Goal: Check status

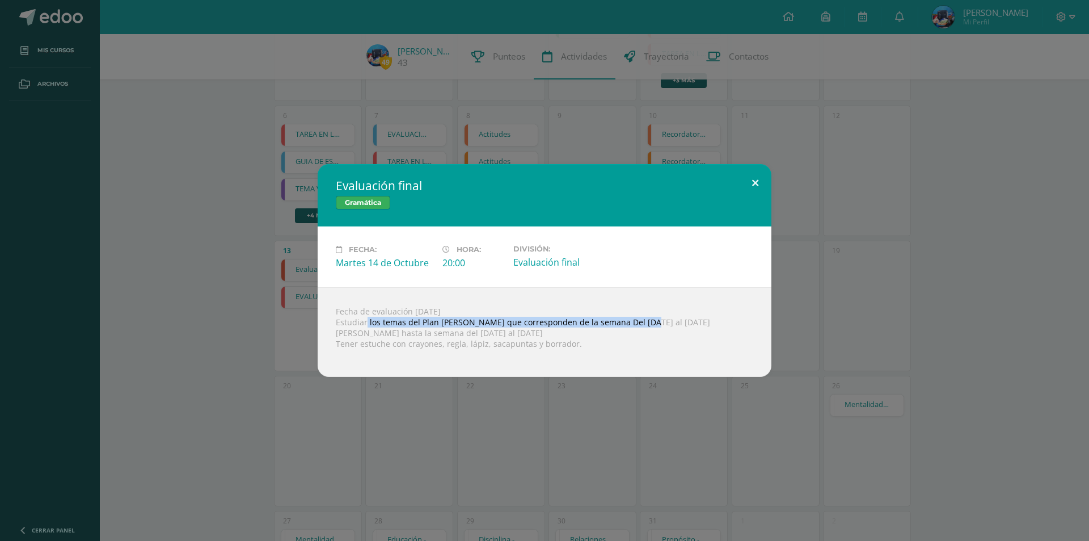
click at [770, 176] on button at bounding box center [755, 183] width 32 height 39
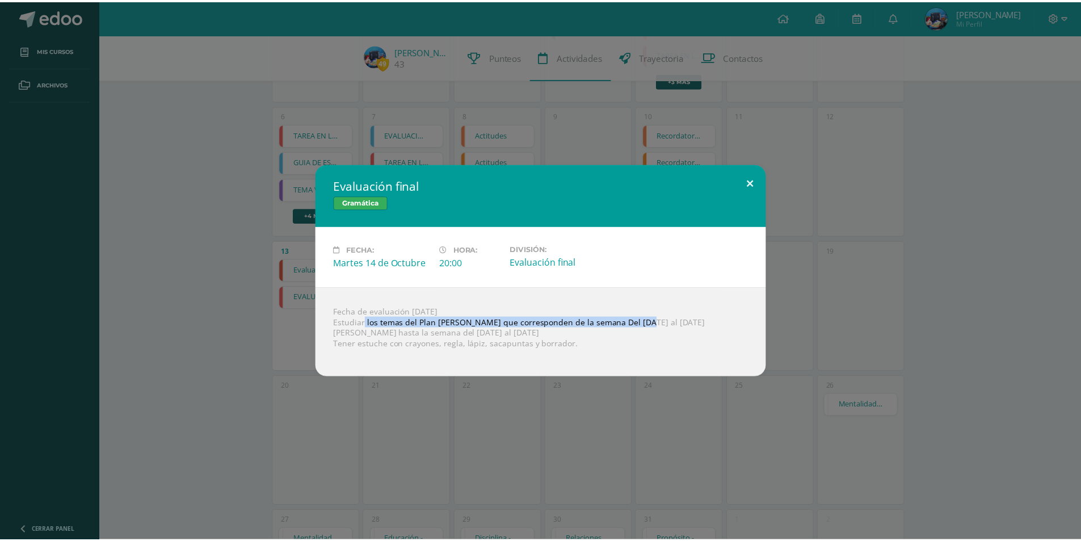
scroll to position [227, 0]
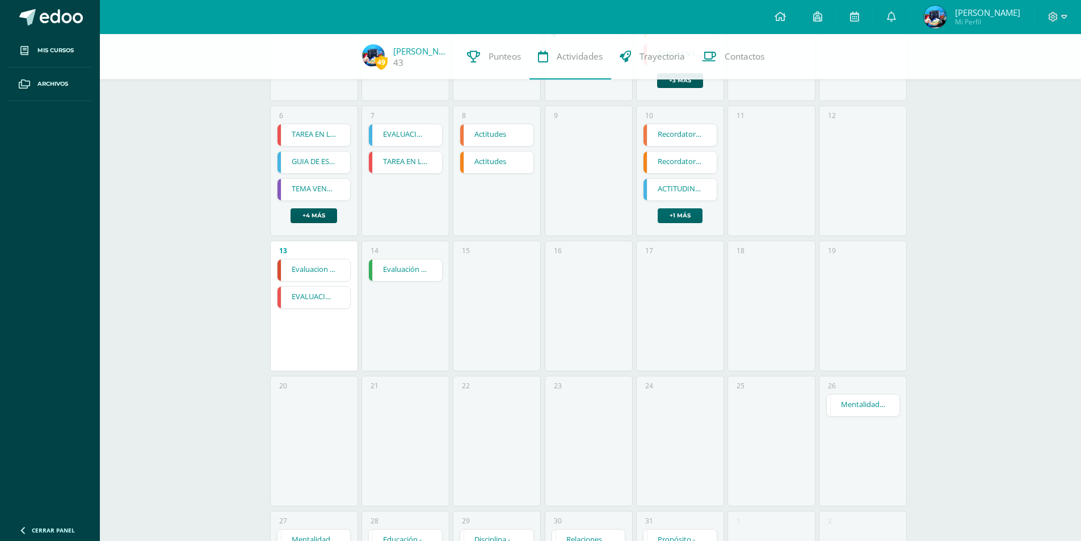
click at [684, 216] on link "+1 más" at bounding box center [679, 215] width 45 height 15
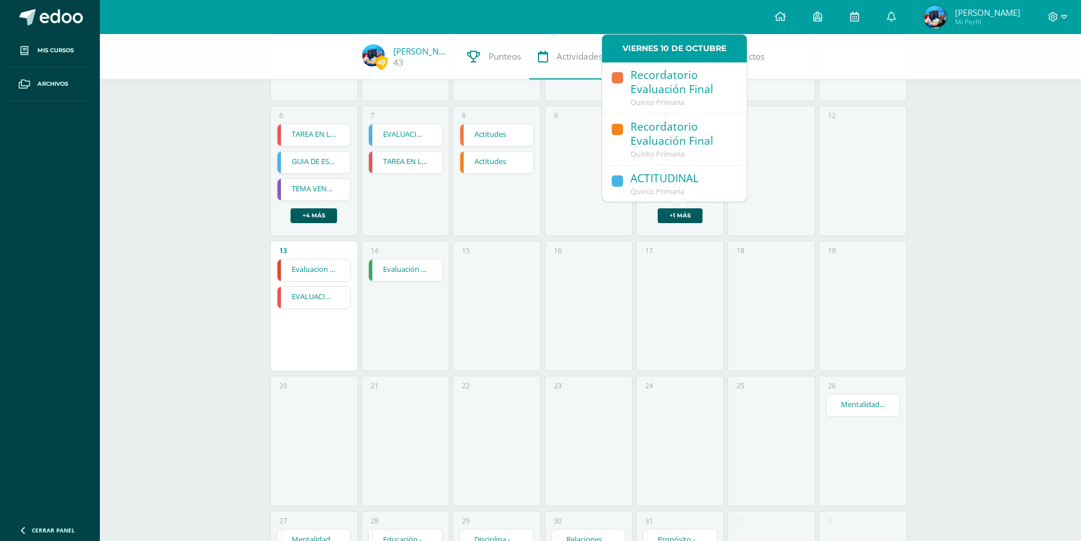
click at [678, 139] on div "Recordatorio Evaluación Final" at bounding box center [682, 134] width 105 height 29
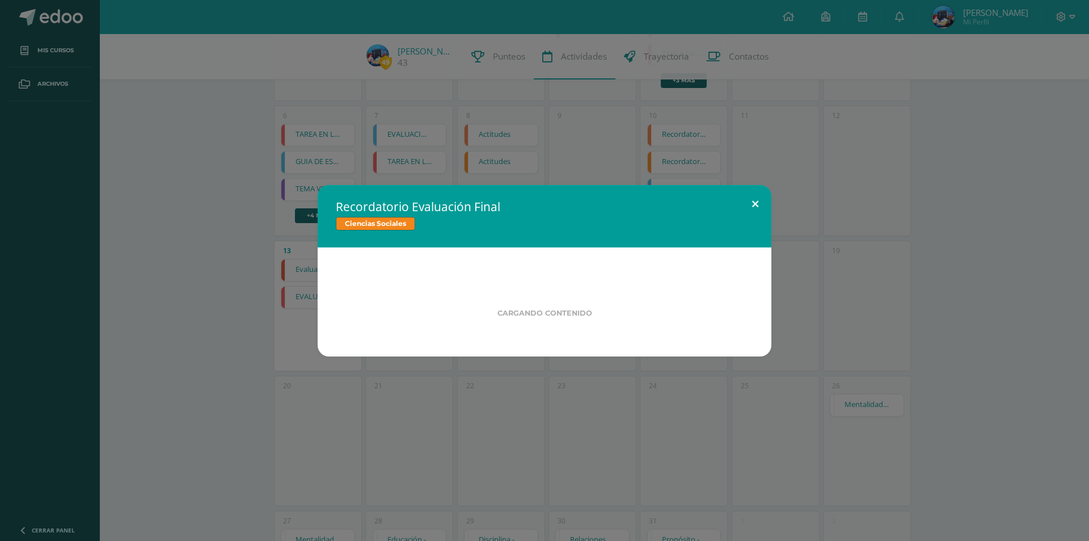
click at [753, 197] on button at bounding box center [755, 204] width 32 height 39
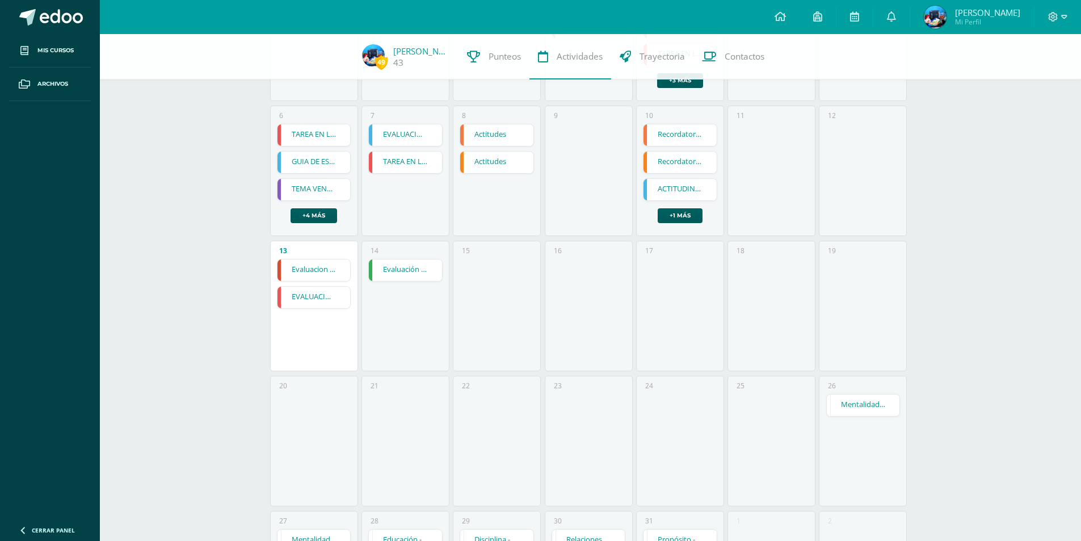
click at [665, 141] on link "Recordatorio Evaluación Final" at bounding box center [679, 135] width 73 height 22
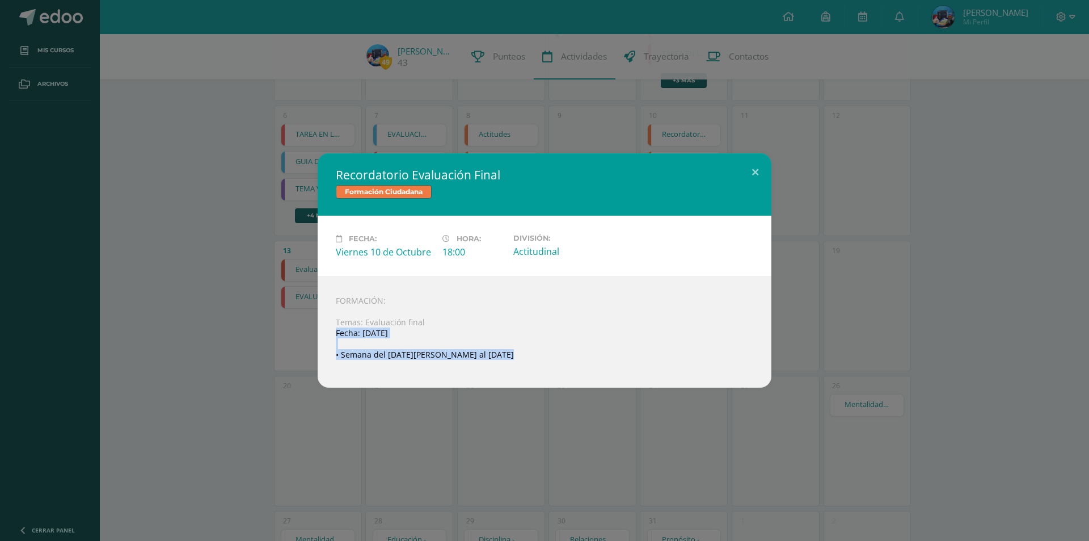
drag, startPoint x: 322, startPoint y: 328, endPoint x: 360, endPoint y: 370, distance: 56.2
click at [357, 373] on div "FORMACIÓN: Temas: Evaluación final Fecha: [DATE] • Semana del [DATE][PERSON_NAM…" at bounding box center [545, 331] width 454 height 111
click at [754, 167] on button at bounding box center [755, 172] width 32 height 39
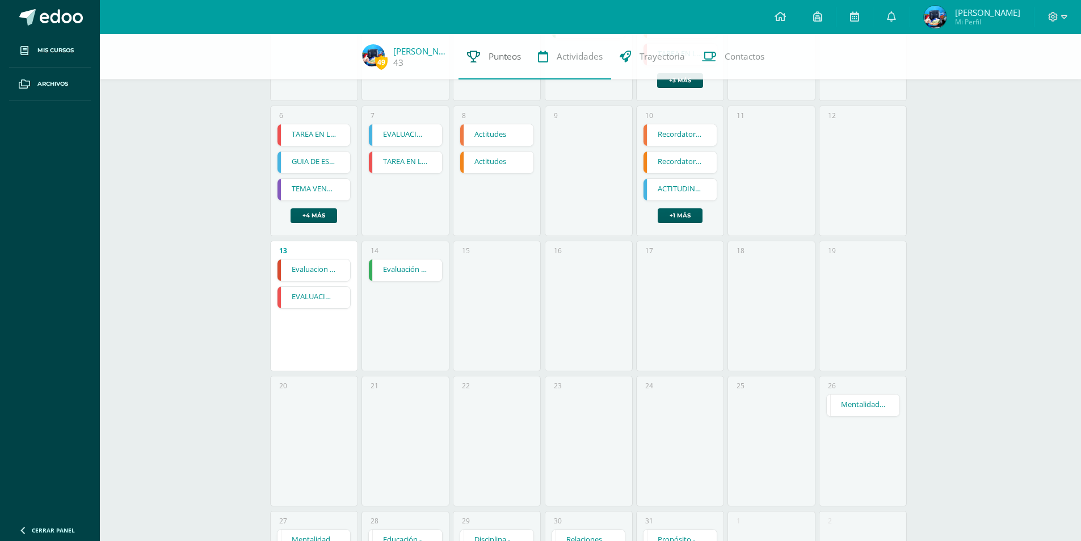
click at [494, 65] on link "Punteos" at bounding box center [493, 56] width 71 height 45
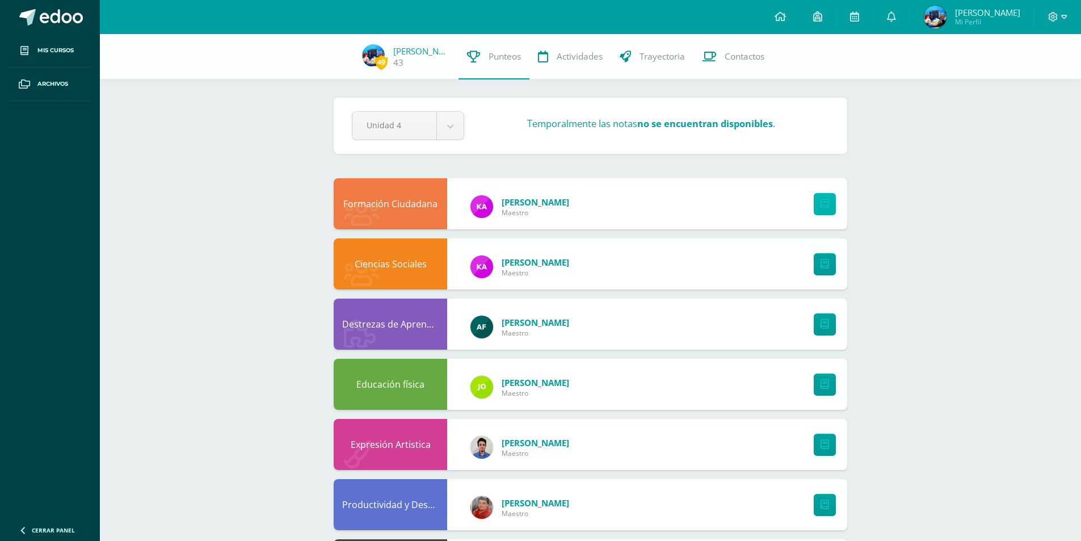
click at [824, 203] on icon at bounding box center [824, 204] width 9 height 10
